Goal: Task Accomplishment & Management: Manage account settings

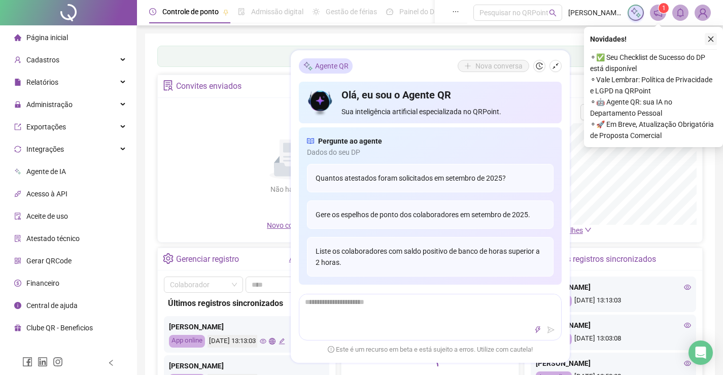
click at [712, 38] on icon "close" at bounding box center [710, 39] width 7 height 7
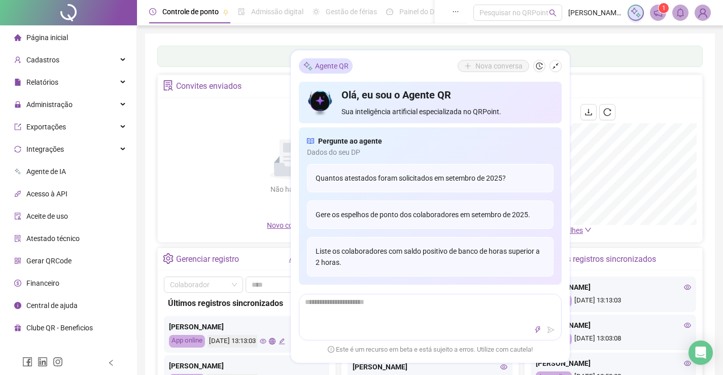
click at [660, 20] on span at bounding box center [658, 13] width 16 height 16
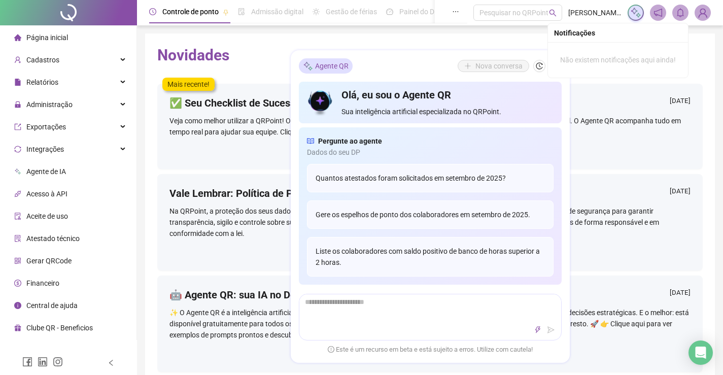
click at [678, 15] on icon "bell" at bounding box center [680, 12] width 7 height 9
click at [682, 13] on icon "bell" at bounding box center [680, 12] width 9 height 9
click at [329, 14] on span "Gestão de férias" at bounding box center [351, 12] width 51 height 8
click at [322, 36] on div "Novidades Mais recente! ✅ Seu Checklist de Sucesso do DP está disponível [DATE]…" at bounding box center [430, 246] width 570 height 426
click at [58, 78] on div "Relatórios" at bounding box center [68, 82] width 132 height 20
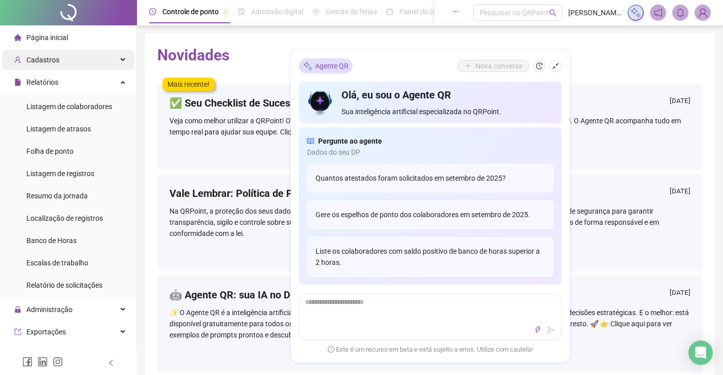
click at [78, 61] on div "Cadastros" at bounding box center [68, 60] width 132 height 20
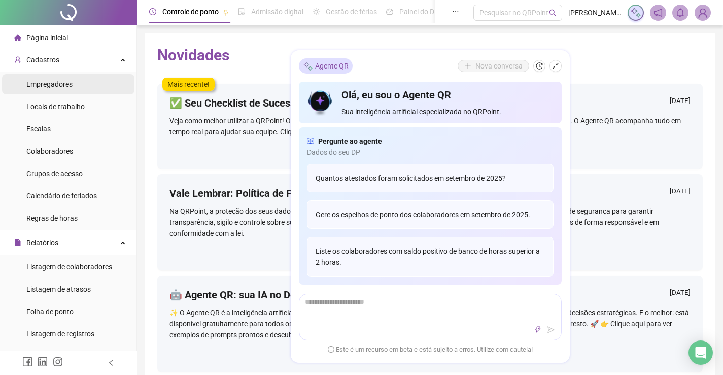
click at [67, 84] on span "Empregadores" at bounding box center [49, 84] width 46 height 8
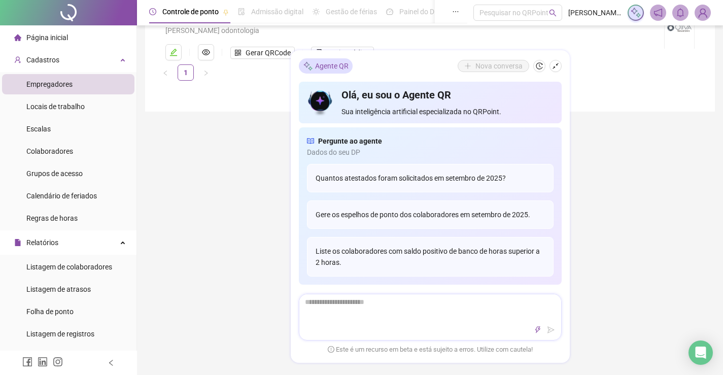
scroll to position [152, 0]
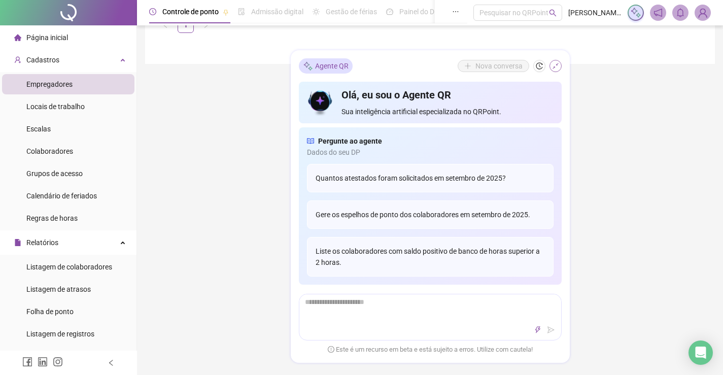
click at [559, 61] on button "button" at bounding box center [555, 66] width 12 height 12
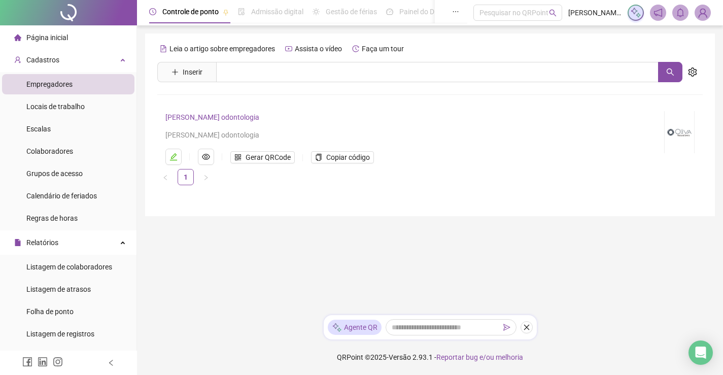
scroll to position [0, 0]
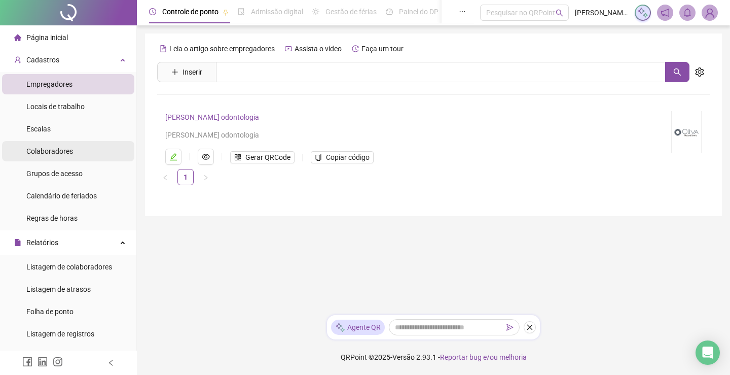
click at [50, 153] on span "Colaboradores" at bounding box center [49, 151] width 47 height 8
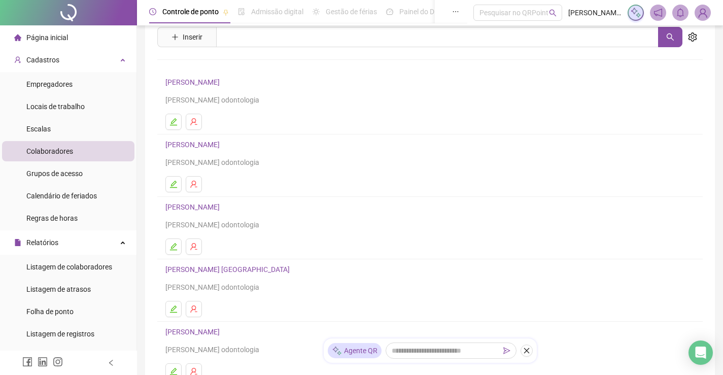
scroll to position [140, 0]
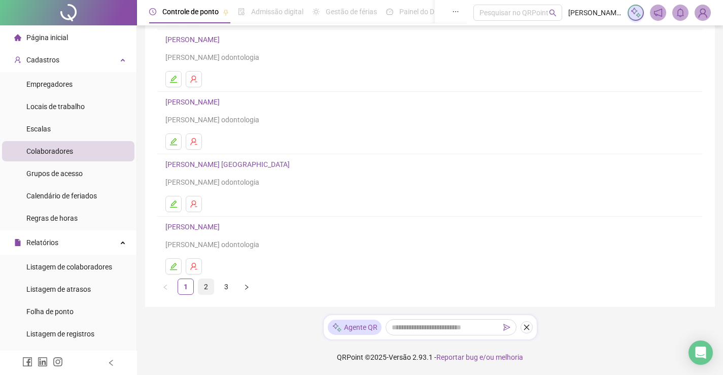
click at [206, 287] on link "2" at bounding box center [205, 286] width 15 height 15
click at [226, 293] on link "3" at bounding box center [226, 286] width 15 height 15
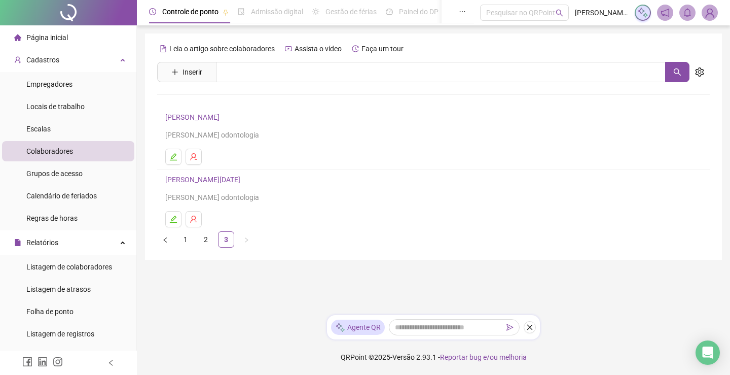
click at [216, 117] on link "[PERSON_NAME]" at bounding box center [193, 117] width 57 height 8
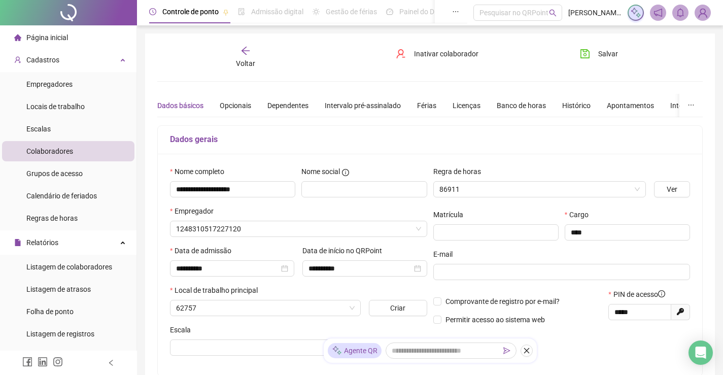
type input "**********"
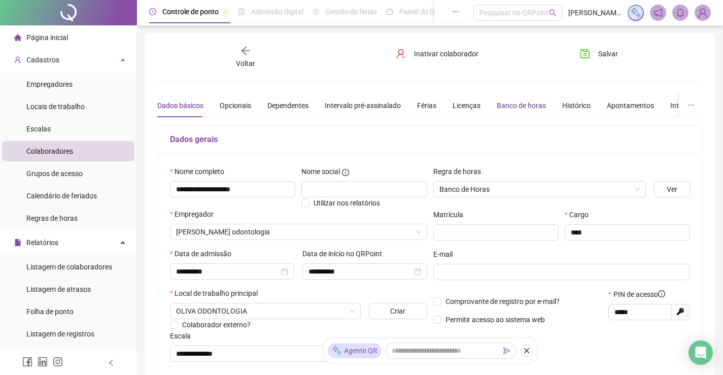
click at [536, 106] on div "Banco de horas" at bounding box center [521, 105] width 49 height 11
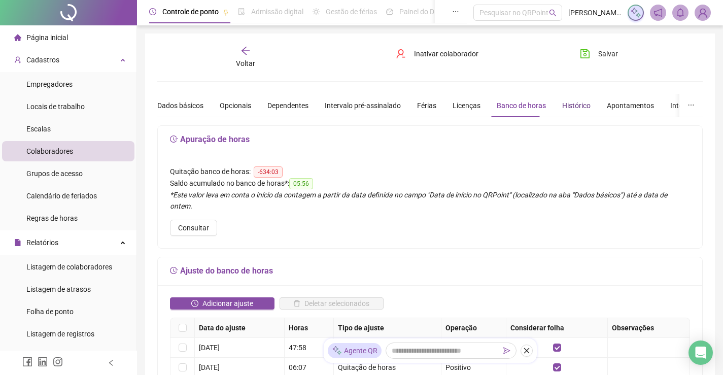
click at [582, 109] on div "Histórico" at bounding box center [576, 105] width 28 height 11
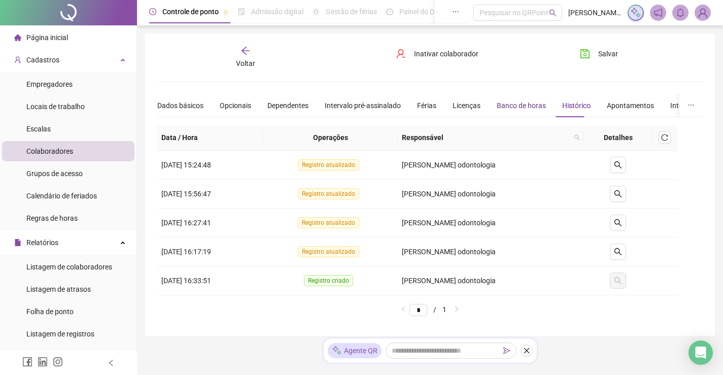
click at [516, 106] on div "Banco de horas" at bounding box center [521, 105] width 49 height 11
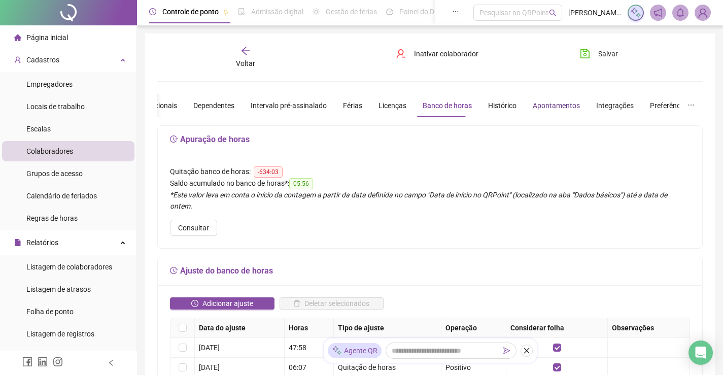
click at [559, 108] on div "Apontamentos" at bounding box center [556, 105] width 47 height 11
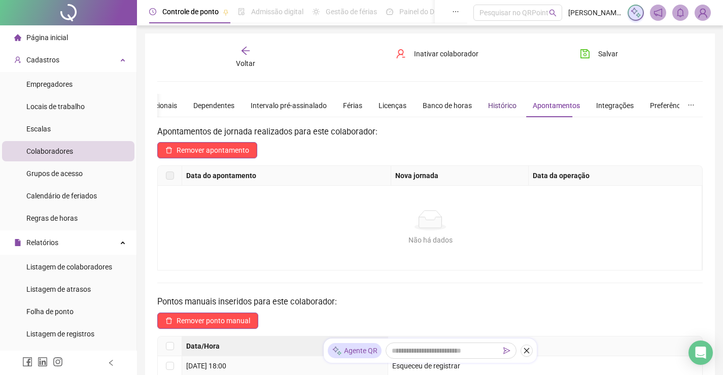
click at [496, 109] on div "Histórico" at bounding box center [502, 105] width 28 height 11
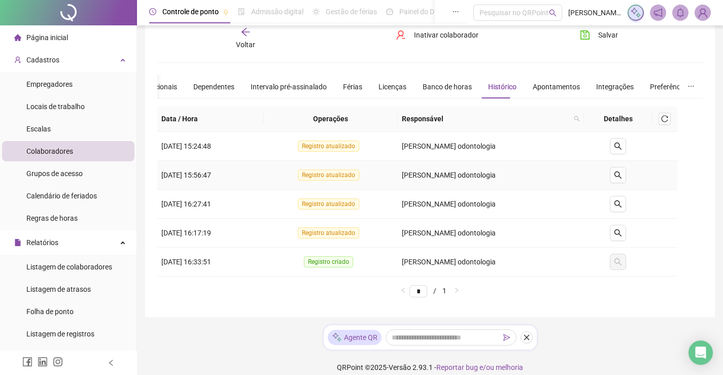
scroll to position [29, 0]
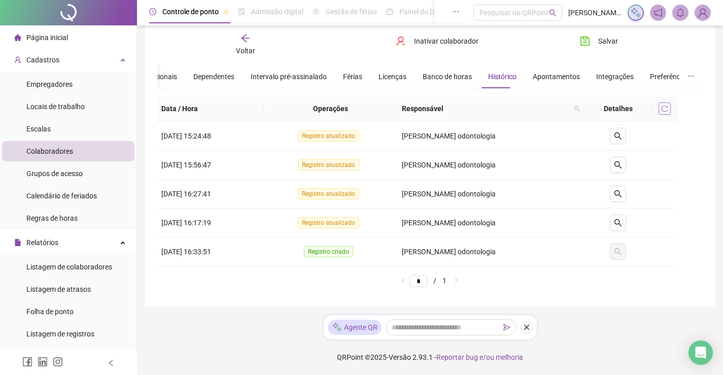
click at [664, 112] on button "button" at bounding box center [664, 108] width 12 height 12
click at [250, 276] on ul "* / 1" at bounding box center [429, 280] width 545 height 12
